Goal: Task Accomplishment & Management: Complete application form

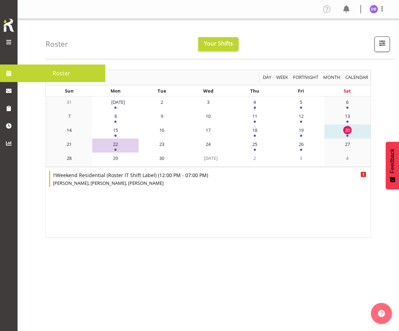
click at [9, 40] on span at bounding box center [9, 42] width 8 height 8
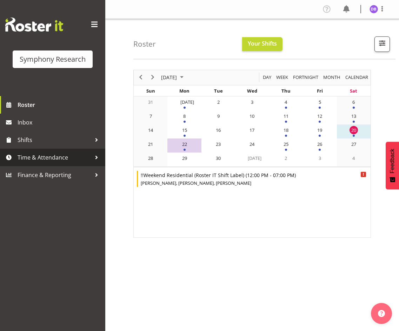
click at [45, 156] on span "Time & Attendance" at bounding box center [55, 157] width 74 height 11
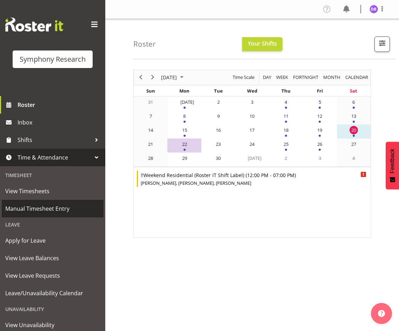
click at [42, 207] on span "Manual Timesheet Entry" at bounding box center [52, 209] width 95 height 11
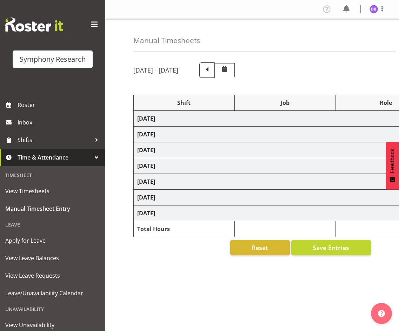
select select "26078"
select select "10587"
select select "26078"
select select "10587"
select select "47"
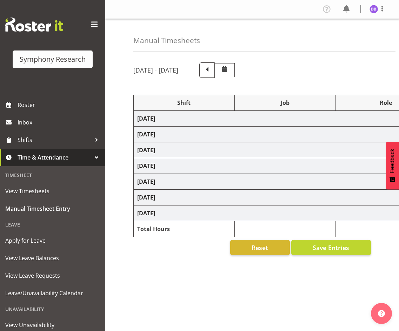
select select "48116"
select select "10633"
select select "48116"
select select "10499"
select select "47"
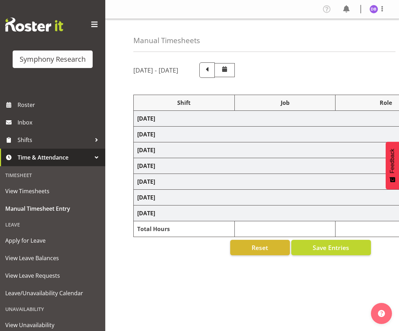
select select "26078"
select select "10587"
select select "47"
select select "48116"
select select "10242"
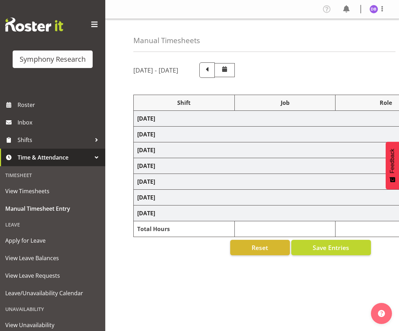
select select "47"
select select "26078"
select select "10631"
select select "47"
select select "26078"
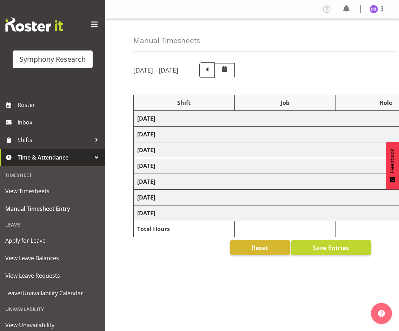
select select "10242"
select select "47"
select select "26078"
select select "10587"
select select "47"
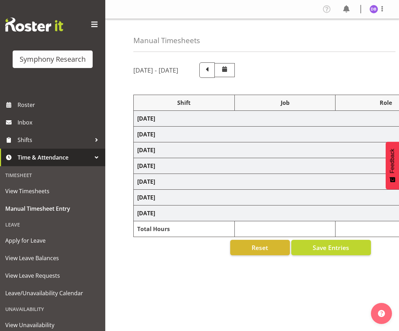
select select "26078"
select select "10242"
select select "47"
select select "26078"
select select "10587"
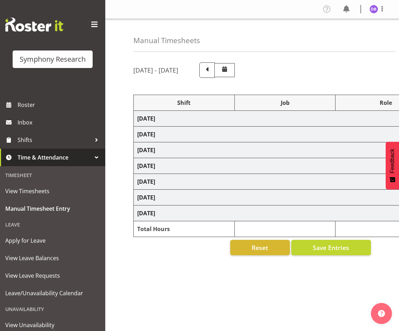
select select "47"
select select "26078"
select select "10242"
select select "47"
select select "26078"
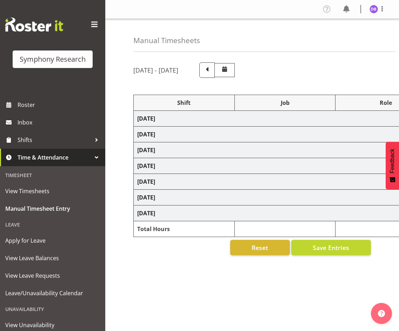
select select "10587"
select select "47"
select select "48116"
select select "10633"
select select "47"
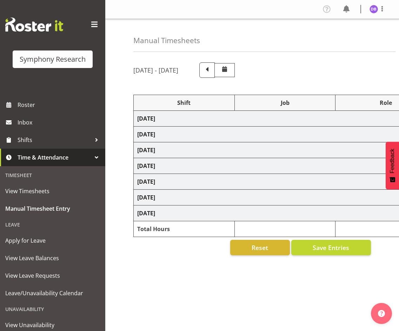
select select "48116"
select select "10499"
select select "47"
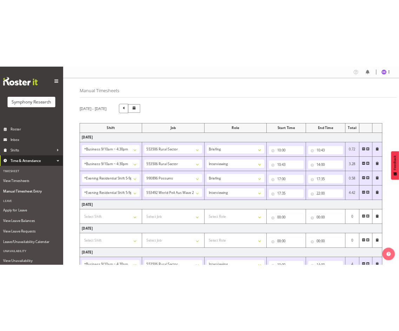
scroll to position [395, 0]
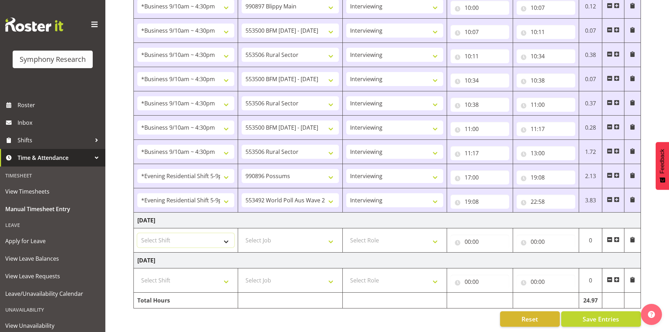
click at [224, 236] on select "Select Shift !!Weekend Residential (Roster IT Shift Label) *Business 9/10am ~ 4…" at bounding box center [185, 240] width 97 height 14
select select "17154"
click at [137, 233] on select "Select Shift !!Weekend Residential (Roster IT Shift Label) *Business 9/10am ~ 4…" at bounding box center [185, 240] width 97 height 14
click at [332, 235] on select "Select Job 550060 IF Admin 553492 World Poll Aus Wave 2 Main 2025 553493 World …" at bounding box center [290, 240] width 97 height 14
select select "10633"
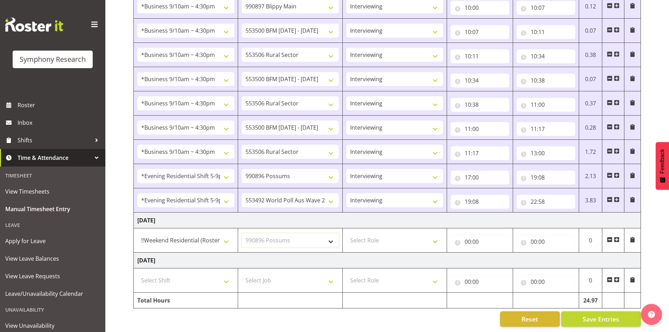
click at [242, 233] on select "Select Job 550060 IF Admin 553492 World Poll Aus Wave 2 Main 2025 553493 World …" at bounding box center [290, 240] width 97 height 14
click at [399, 234] on select "Select Role Briefing Interviewing" at bounding box center [394, 240] width 97 height 14
select select "47"
click at [346, 233] on select "Select Role Briefing Interviewing" at bounding box center [394, 240] width 97 height 14
click at [399, 235] on input "00:00" at bounding box center [479, 242] width 59 height 14
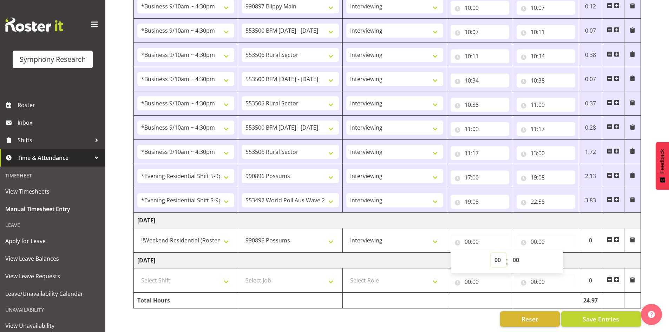
click at [399, 253] on select "00 01 02 03 04 05 06 07 08 09 10 11 12 13 14 15 16 17 18 19 20 21 22 23" at bounding box center [498, 260] width 16 height 14
select select "12"
click at [399, 253] on select "00 01 02 03 04 05 06 07 08 09 10 11 12 13 14 15 16 17 18 19 20 21 22 23" at bounding box center [498, 260] width 16 height 14
type input "12:00"
click at [399, 235] on input "00:00" at bounding box center [545, 242] width 59 height 14
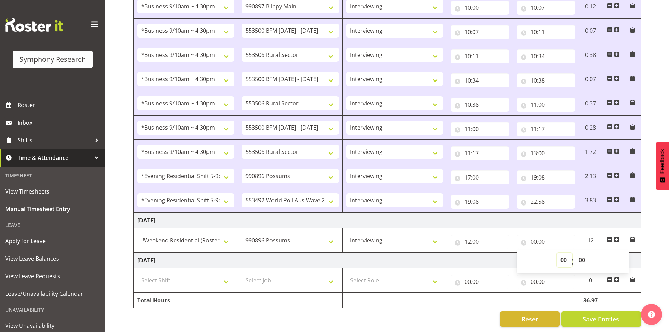
click at [399, 253] on select "00 01 02 03 04 05 06 07 08 09 10 11 12 13 14 15 16 17 18 19 20 21 22 23" at bounding box center [564, 260] width 16 height 14
select select "16"
click at [399, 253] on select "00 01 02 03 04 05 06 07 08 09 10 11 12 13 14 15 16 17 18 19 20 21 22 23" at bounding box center [564, 260] width 16 height 14
type input "16:00"
click at [399, 314] on span "Save Entries" at bounding box center [600, 318] width 37 height 9
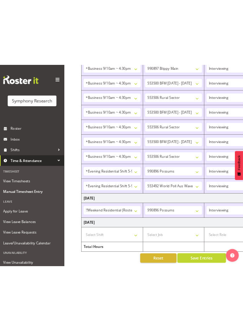
scroll to position [105, 0]
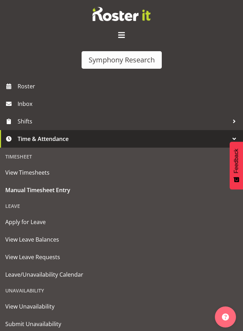
click at [120, 33] on span at bounding box center [121, 34] width 11 height 11
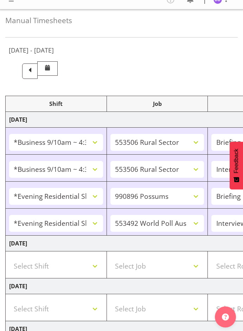
scroll to position [0, 0]
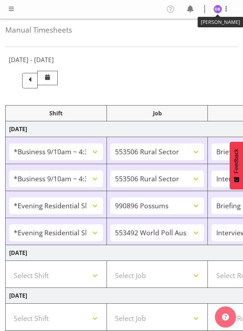
click at [216, 5] on img at bounding box center [217, 9] width 8 height 8
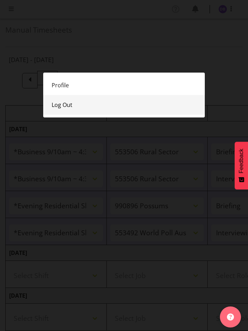
click at [66, 101] on link "Log Out" at bounding box center [123, 105] width 161 height 20
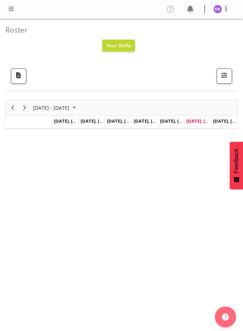
click at [11, 9] on span at bounding box center [11, 9] width 8 height 8
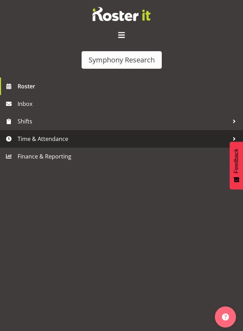
click at [45, 139] on span "Time & Attendance" at bounding box center [123, 139] width 211 height 11
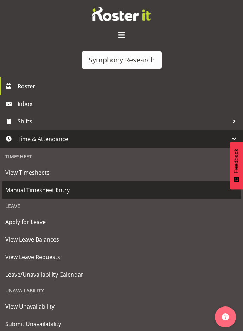
click at [36, 191] on span "Manual Timesheet Entry" at bounding box center [121, 190] width 232 height 11
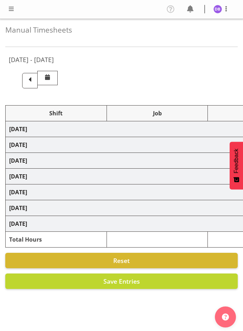
select select "26078"
select select "10587"
select select "26078"
select select "10587"
select select "47"
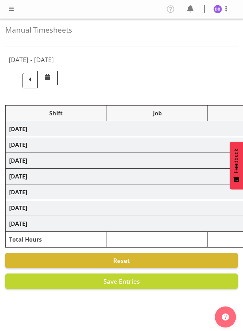
select select "48116"
select select "10633"
select select "48116"
select select "10499"
select select "47"
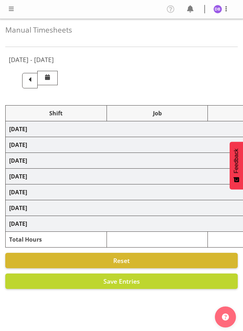
select select "26078"
select select "10587"
select select "47"
select select "48116"
select select "10242"
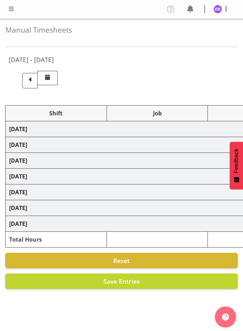
select select "47"
select select "26078"
select select "10631"
select select "47"
select select "26078"
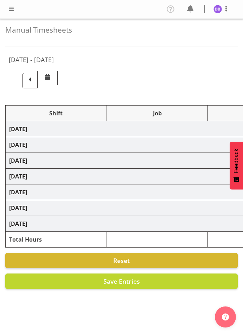
select select "10242"
select select "47"
select select "26078"
select select "10587"
select select "47"
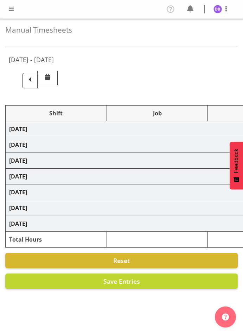
select select "26078"
select select "10242"
select select "47"
select select "26078"
select select "10587"
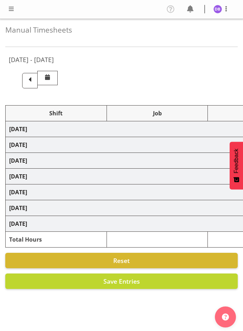
select select "47"
select select "26078"
select select "10242"
select select "47"
select select "26078"
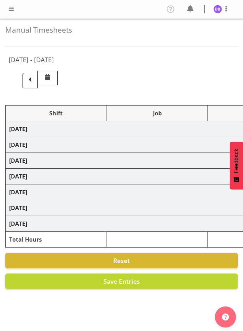
select select "10587"
select select "47"
select select "48116"
select select "10633"
select select "47"
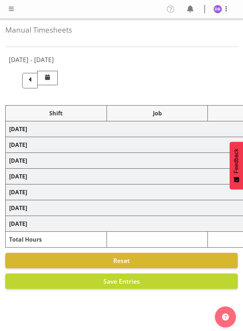
select select "48116"
select select "10499"
select select "47"
select select "10633"
select select "47"
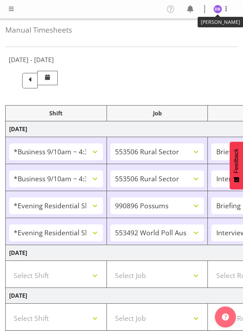
click at [217, 7] on img at bounding box center [217, 9] width 8 height 8
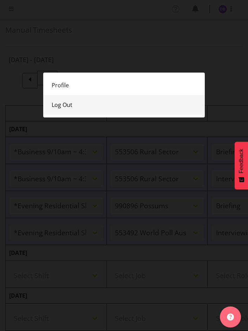
click at [66, 104] on link "Log Out" at bounding box center [123, 105] width 161 height 20
